Goal: Task Accomplishment & Management: Use online tool/utility

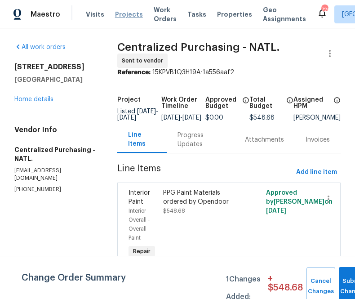
click at [123, 12] on span "Projects" at bounding box center [129, 14] width 28 height 9
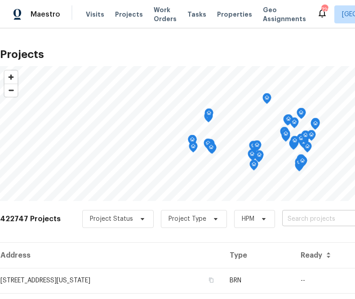
click at [291, 219] on input "text" at bounding box center [334, 219] width 103 height 14
type input "[STREET_ADDRESS]"
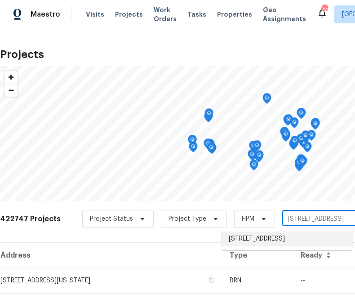
click at [257, 244] on li "[STREET_ADDRESS]" at bounding box center [287, 239] width 131 height 15
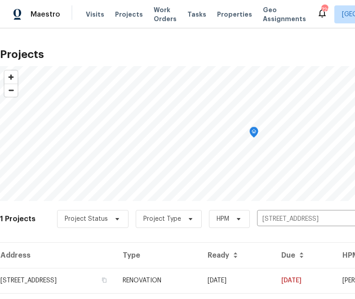
scroll to position [23, 0]
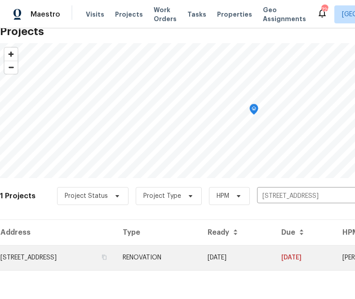
click at [83, 263] on td "[STREET_ADDRESS]" at bounding box center [58, 257] width 116 height 25
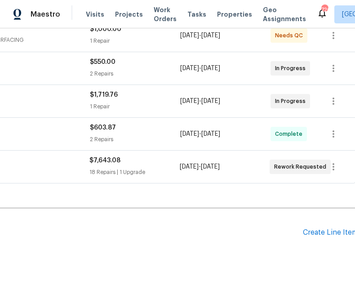
scroll to position [215, 153]
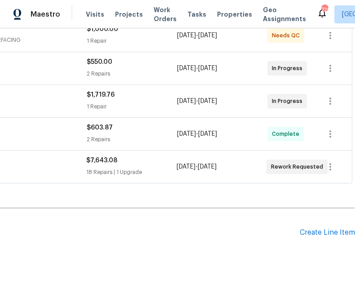
click at [333, 238] on div "Pending Line Items Create Line Item" at bounding box center [101, 233] width 508 height 42
click at [328, 234] on div "Create Line Item" at bounding box center [327, 233] width 55 height 9
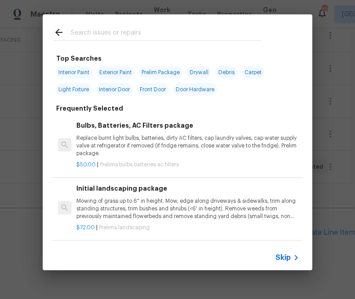
click at [286, 262] on span "Skip" at bounding box center [283, 257] width 15 height 9
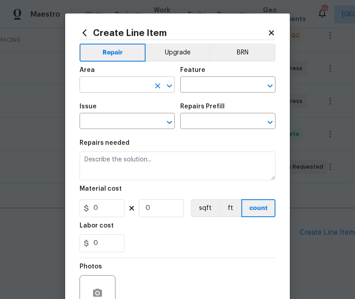
click at [123, 93] on input "text" at bounding box center [115, 86] width 70 height 14
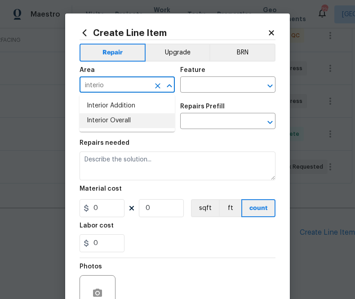
click at [125, 115] on li "Interior Overall" at bounding box center [127, 120] width 95 height 15
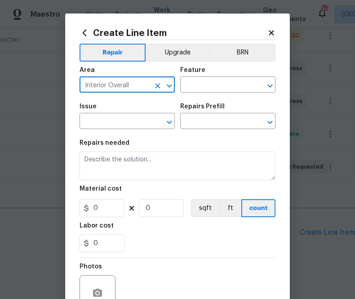
type input "Interior Overall"
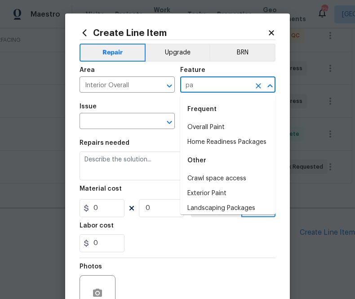
type input "p"
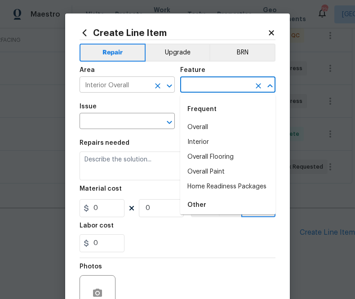
click at [138, 81] on input "Interior Overall" at bounding box center [115, 86] width 70 height 14
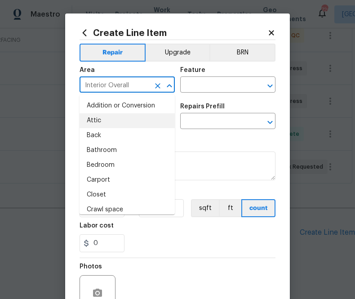
click at [138, 81] on input "Interior Overall" at bounding box center [115, 86] width 70 height 14
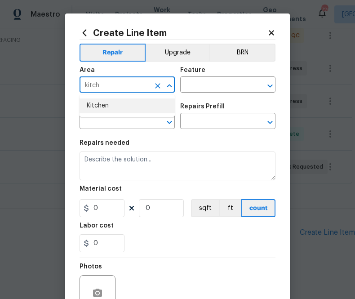
click at [130, 99] on li "Kitchen" at bounding box center [127, 106] width 95 height 15
type input "Kitchen"
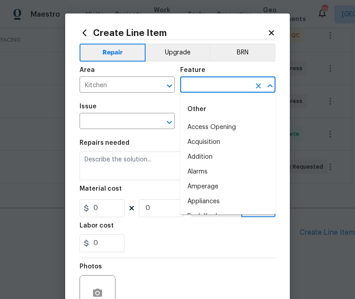
type input "p"
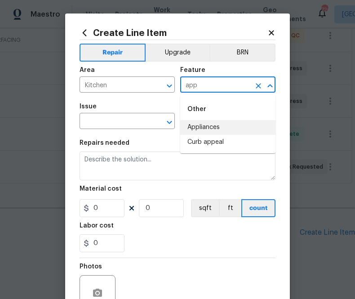
click at [191, 126] on li "Appliances" at bounding box center [227, 127] width 95 height 15
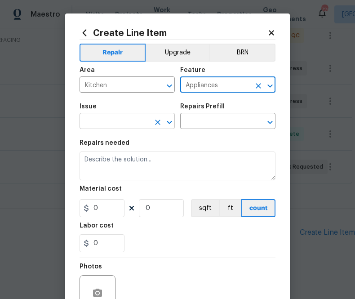
type input "Appliances"
click at [138, 126] on input "text" at bounding box center [115, 122] width 70 height 14
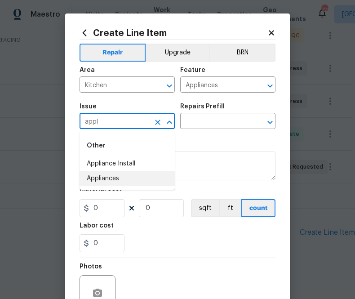
click at [128, 177] on li "Appliances" at bounding box center [127, 178] width 95 height 15
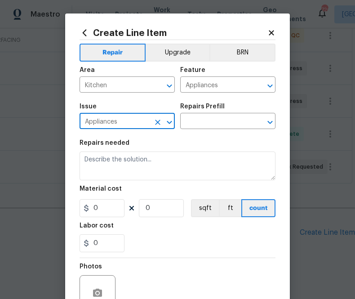
type input "Appliances"
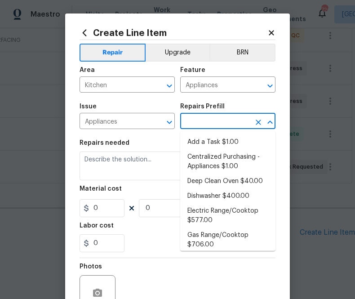
type input "p"
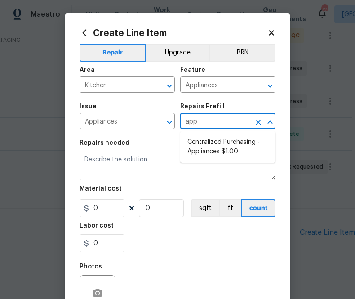
type input "appl"
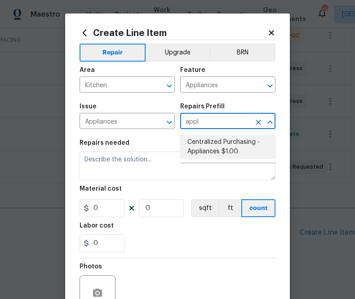
click at [210, 156] on li "Centralized Purchasing - Appliances $1.00" at bounding box center [227, 147] width 95 height 24
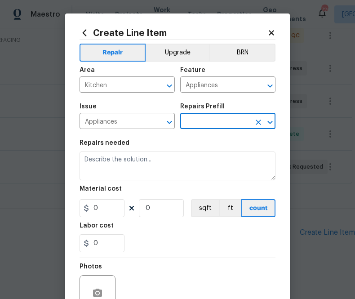
type textarea "Appliances purchased by Opendoor"
type input "1"
type input "Centralized Purchasing - Appliances $1.00"
type input "1"
type input "Centralized Purchasing - Appliances $1.00"
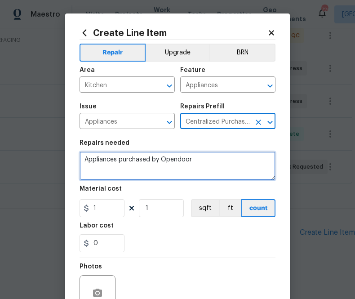
click at [182, 166] on textarea "Appliances purchased by Opendoor" at bounding box center [178, 166] width 196 height 29
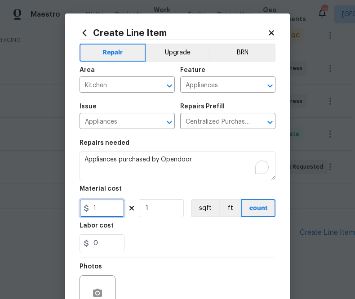
click at [102, 212] on input "1" at bounding box center [102, 208] width 45 height 18
paste input "444.87"
type input "444.87"
click at [121, 233] on div "Labor cost" at bounding box center [178, 229] width 196 height 12
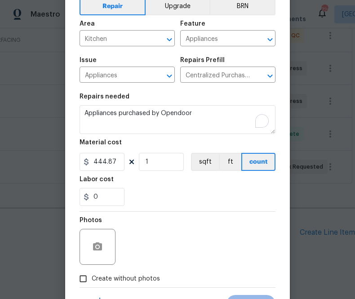
scroll to position [89, 0]
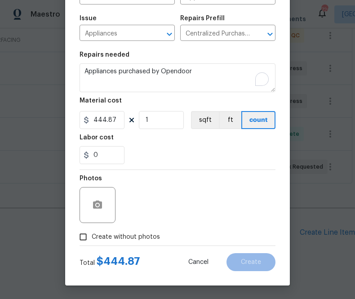
click at [135, 246] on div at bounding box center [178, 246] width 196 height 0
click at [136, 241] on span "Create without photos" at bounding box center [126, 237] width 68 height 9
click at [92, 241] on input "Create without photos" at bounding box center [83, 237] width 17 height 17
checkbox input "true"
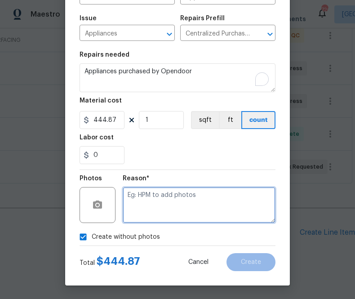
click at [157, 216] on textarea at bounding box center [199, 205] width 153 height 36
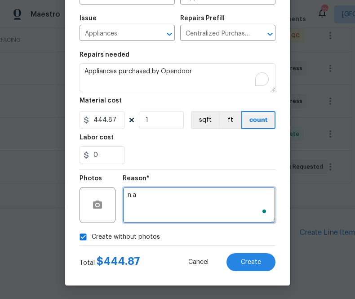
type textarea "n.a"
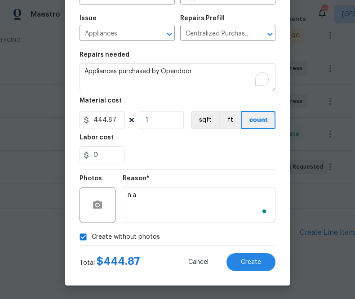
click at [268, 279] on div "Create Line Item Repair Upgrade BRN Area Kitchen ​ Feature Appliances ​ Issue A…" at bounding box center [177, 105] width 225 height 360
click at [263, 267] on button "Create" at bounding box center [251, 262] width 49 height 18
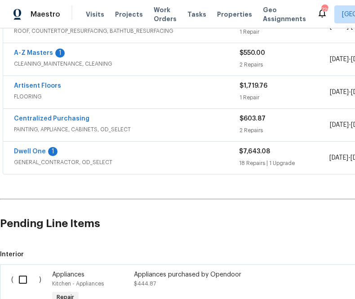
scroll to position [342, 0]
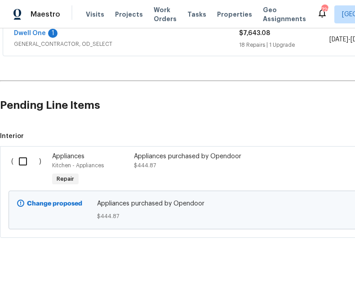
click at [27, 162] on input "checkbox" at bounding box center [26, 161] width 26 height 19
checkbox input "true"
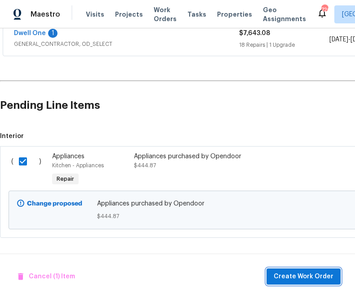
click at [314, 278] on span "Create Work Order" at bounding box center [304, 276] width 60 height 11
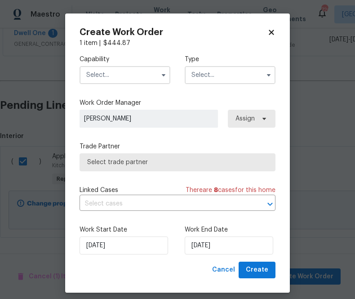
click at [123, 73] on input "text" at bounding box center [125, 75] width 91 height 18
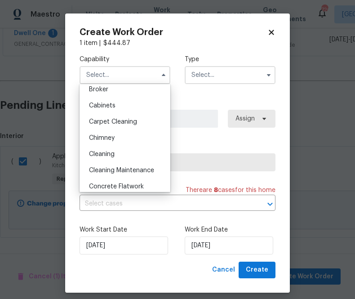
scroll to position [0, 0]
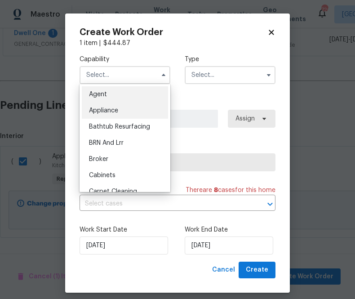
click at [117, 111] on span "Appliance" at bounding box center [103, 111] width 29 height 6
type input "Appliance"
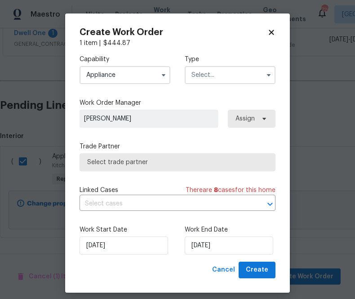
click at [230, 76] on input "text" at bounding box center [230, 75] width 91 height 18
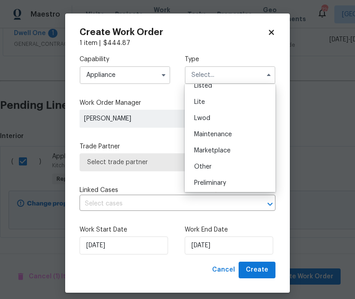
scroll to position [204, 0]
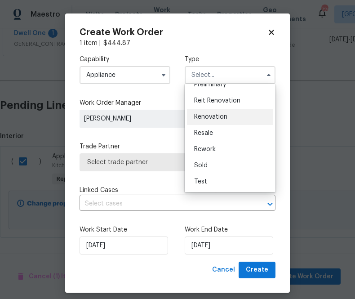
click at [225, 116] on span "Renovation" at bounding box center [210, 117] width 33 height 6
type input "Renovation"
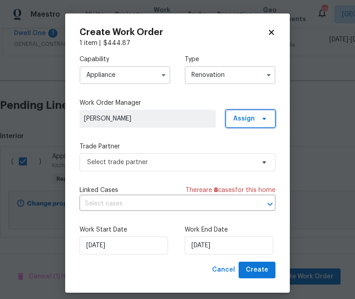
click at [249, 123] on span "Assign" at bounding box center [251, 119] width 50 height 18
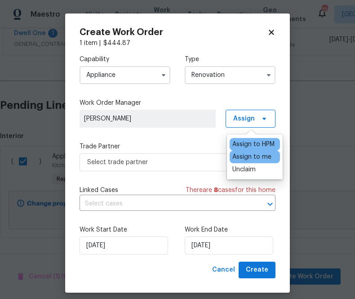
click at [248, 158] on div "Assign to me" at bounding box center [252, 157] width 39 height 9
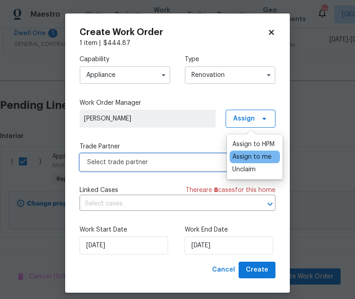
click at [199, 163] on span "Select trade partner" at bounding box center [171, 162] width 168 height 9
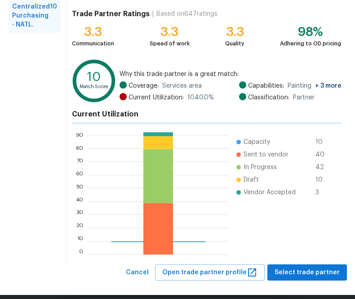
scroll to position [126, 139]
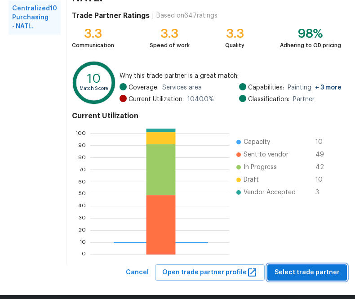
click at [289, 267] on span "Select trade partner" at bounding box center [307, 272] width 65 height 11
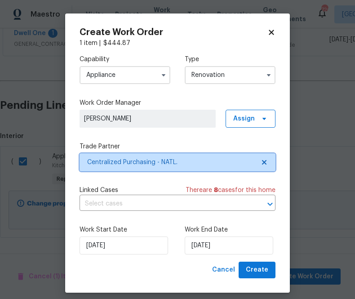
scroll to position [0, 0]
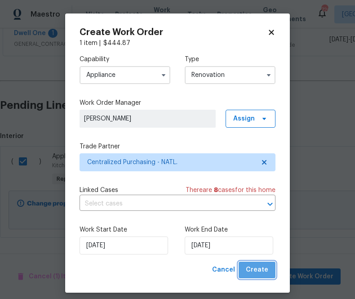
click at [263, 273] on span "Create" at bounding box center [257, 270] width 22 height 11
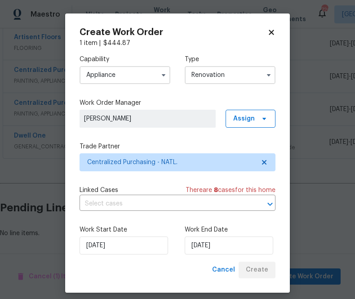
scroll to position [272, 0]
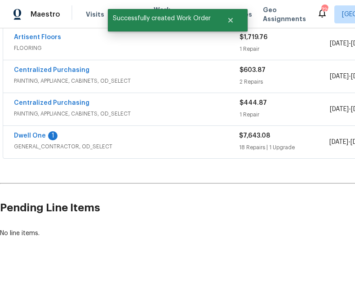
click at [79, 107] on span "Centralized Purchasing" at bounding box center [52, 103] width 76 height 9
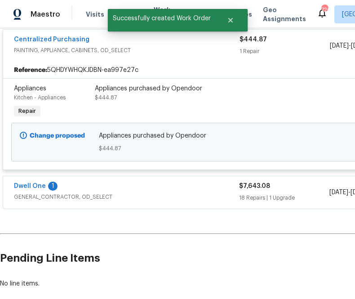
scroll to position [306, 0]
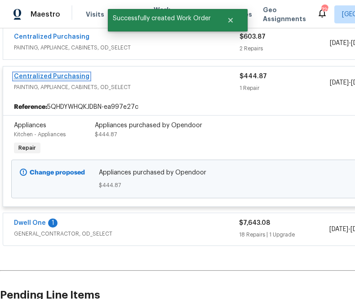
click at [58, 75] on link "Centralized Purchasing" at bounding box center [52, 76] width 76 height 6
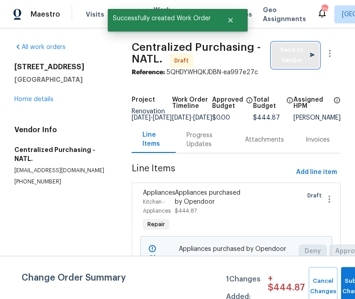
click at [289, 56] on span "Send to Vendor" at bounding box center [296, 55] width 38 height 21
